Goal: Check status: Check status

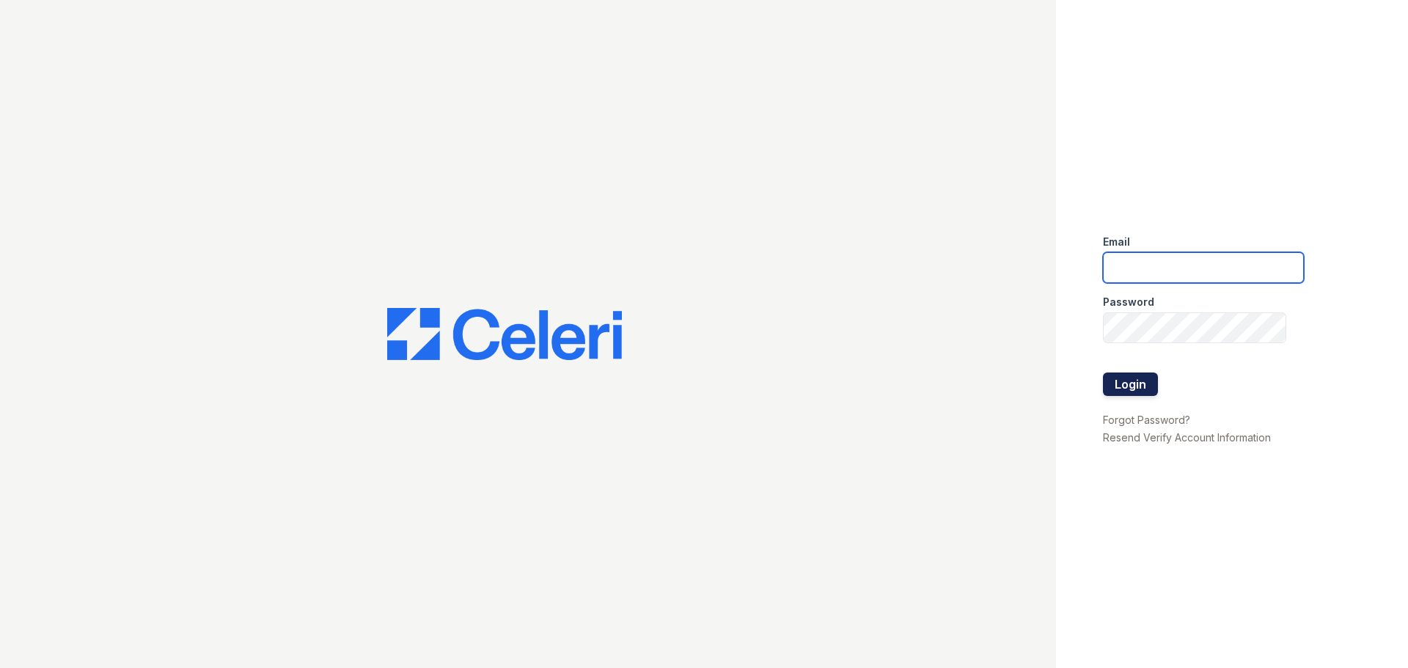
type input "[EMAIL_ADDRESS][DOMAIN_NAME]"
click at [1132, 384] on button "Login" at bounding box center [1130, 384] width 55 height 23
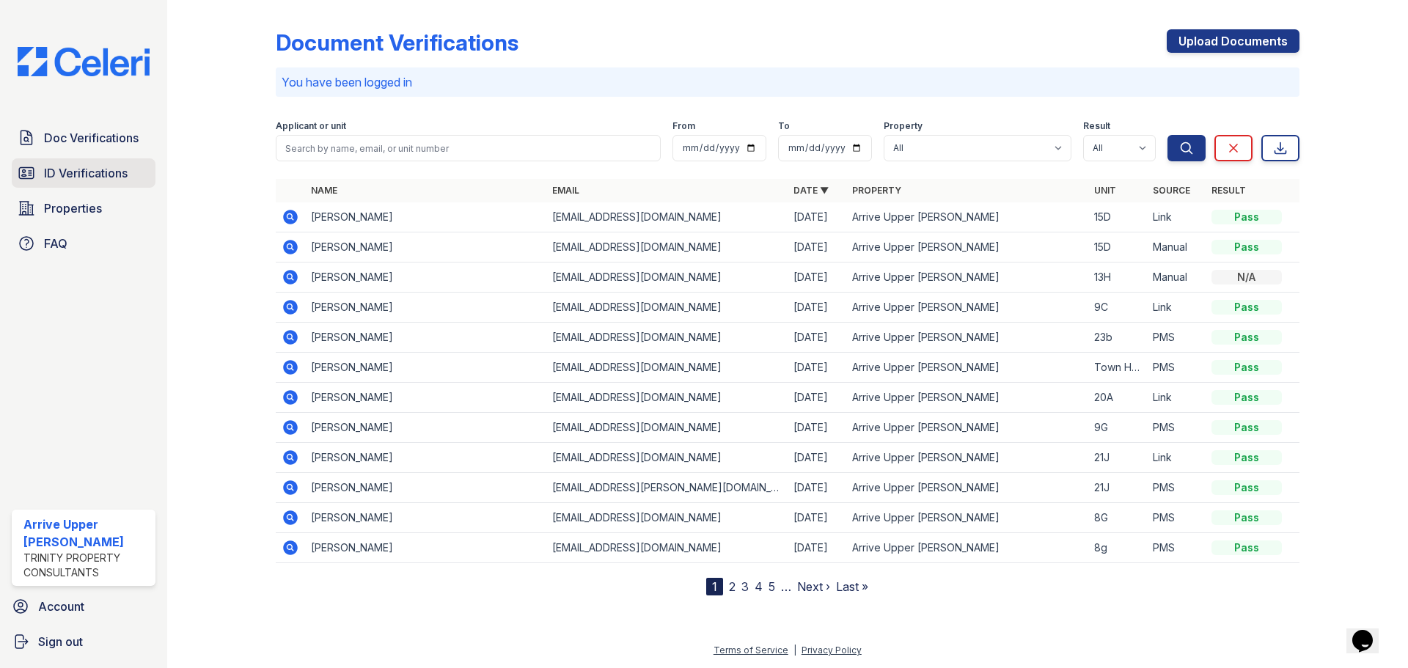
click at [97, 183] on link "ID Verifications" at bounding box center [84, 172] width 144 height 29
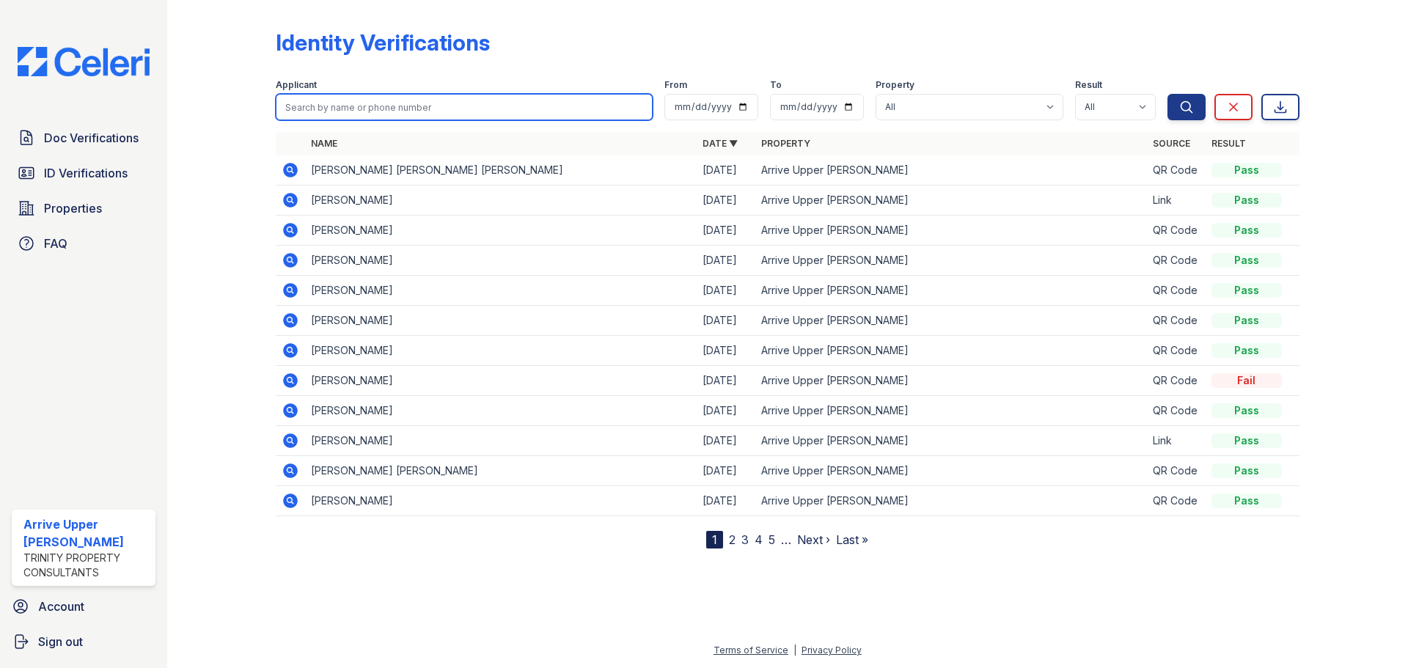
click at [322, 114] on input "search" at bounding box center [464, 107] width 377 height 26
type input "[PERSON_NAME]"
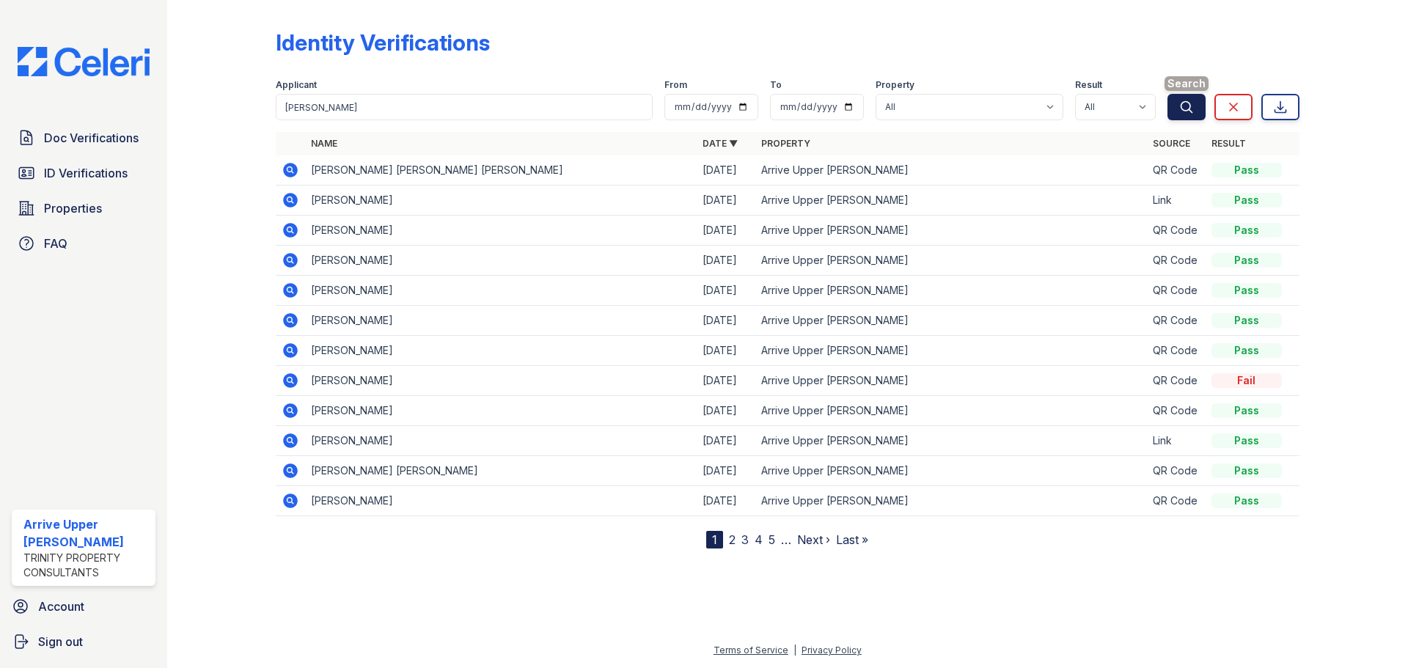
click at [1178, 103] on button "Search" at bounding box center [1187, 107] width 38 height 26
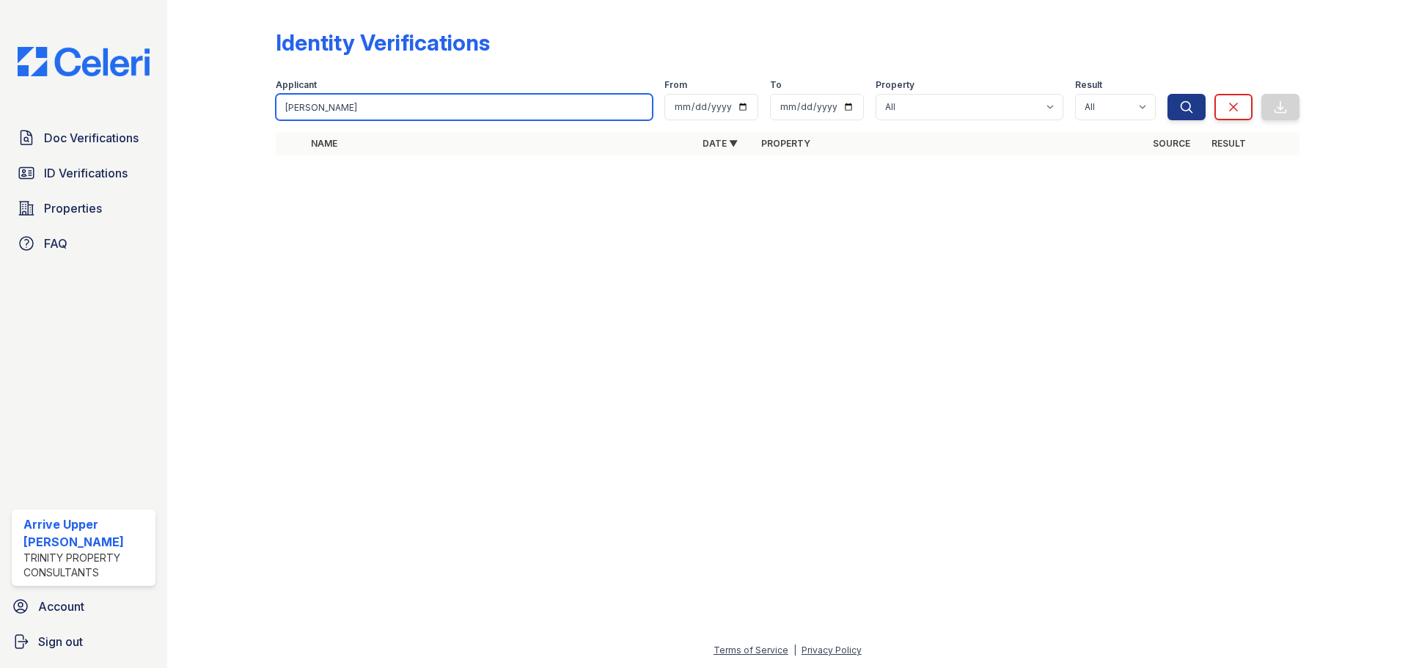
drag, startPoint x: 343, startPoint y: 111, endPoint x: 257, endPoint y: 114, distance: 85.9
click at [257, 114] on div "Identity Verifications Filter Applicant [GEOGRAPHIC_DATA] From To Property All …" at bounding box center [788, 97] width 1194 height 194
paste input "[PERSON_NAME]"
type input "[PERSON_NAME]"
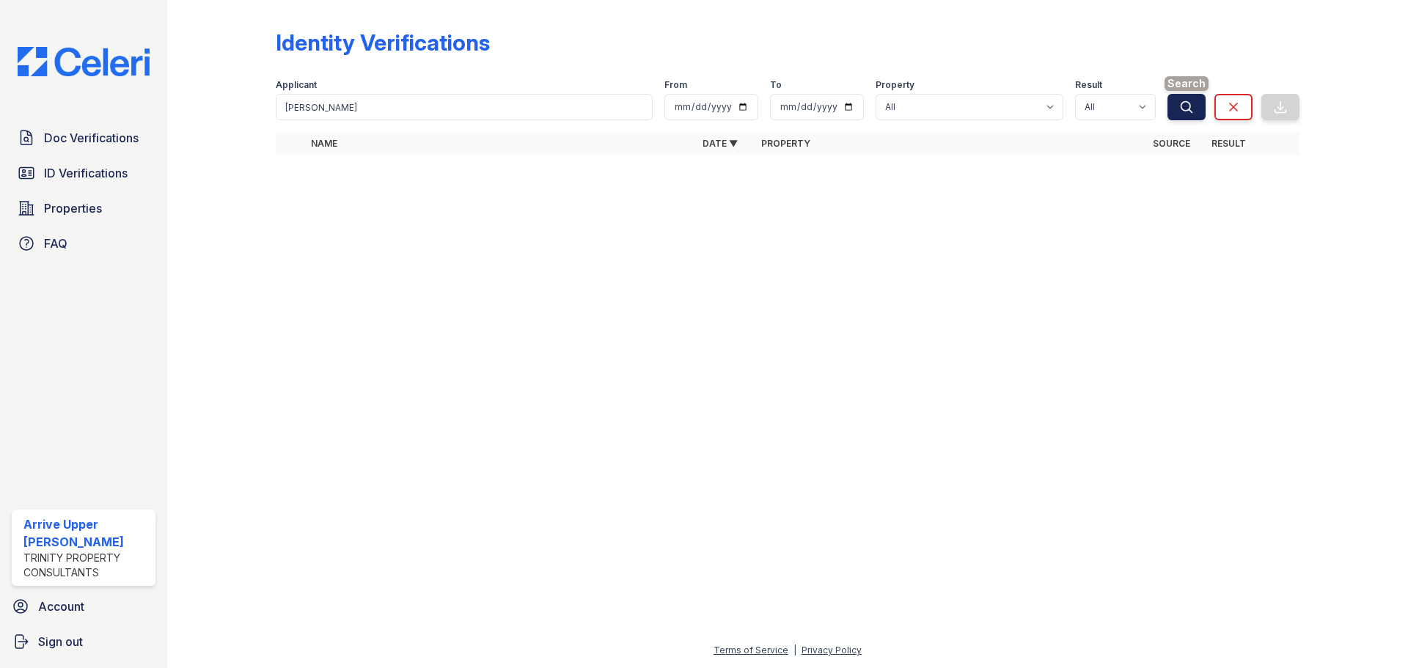
click at [1193, 103] on icon "submit" at bounding box center [1187, 107] width 15 height 15
